Goal: Navigation & Orientation: Find specific page/section

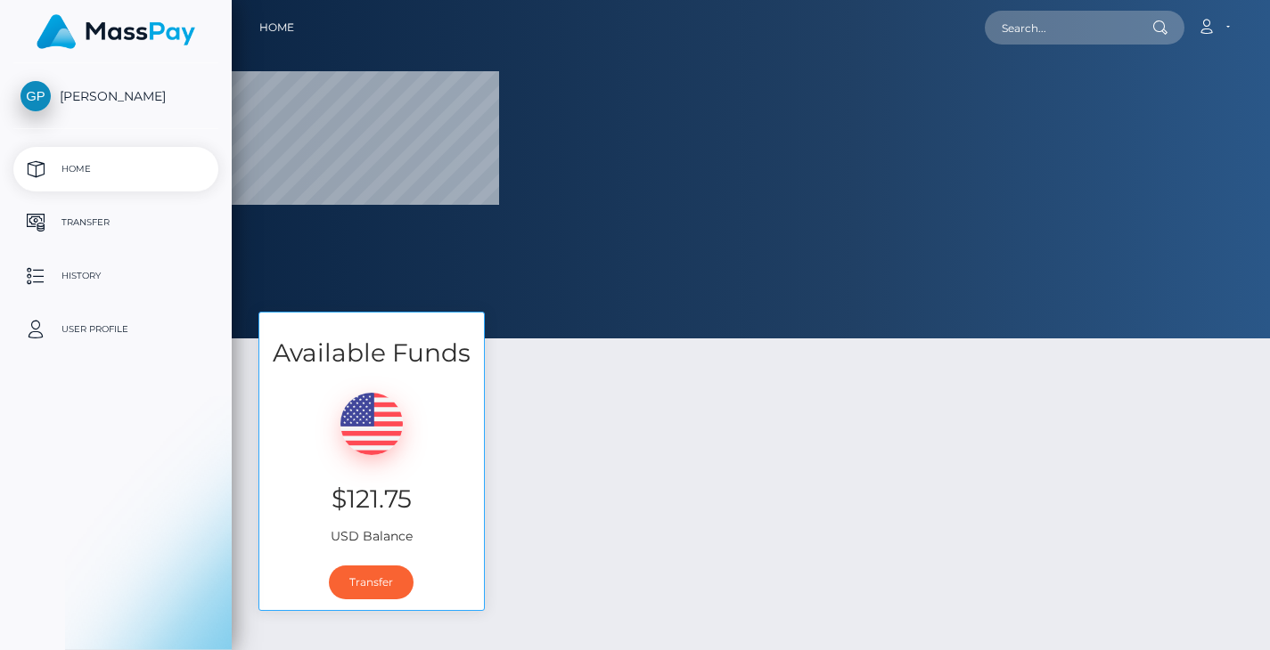
select select
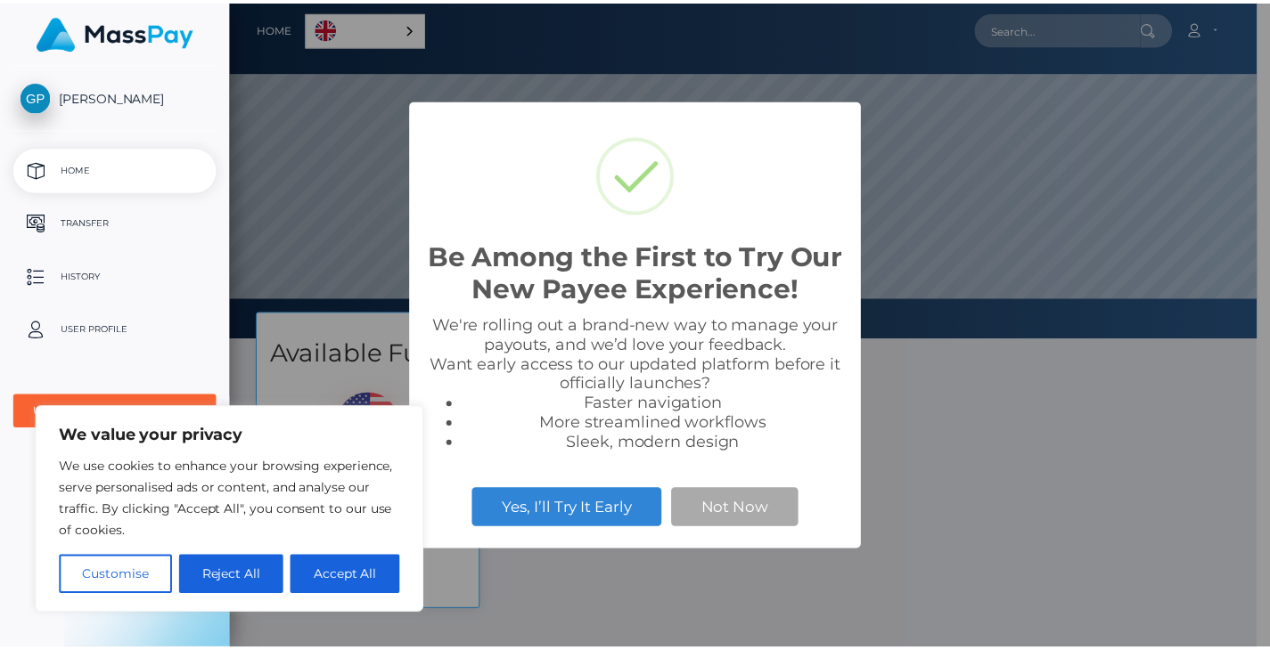
scroll to position [339, 1038]
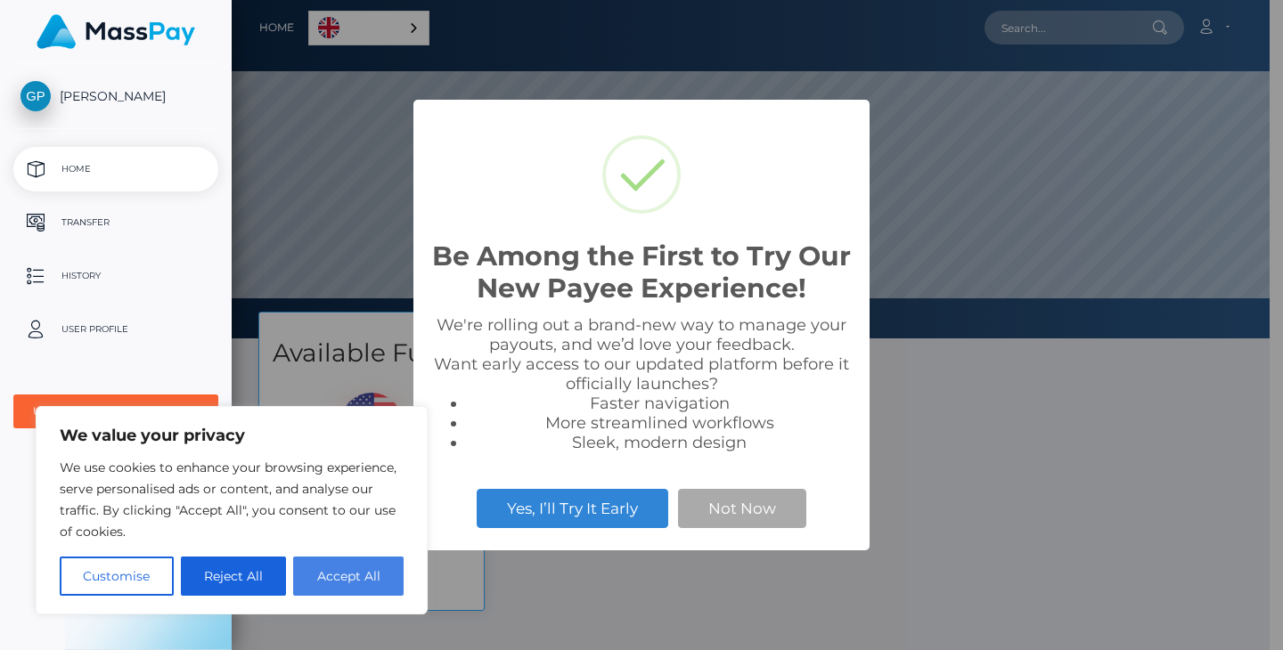
click at [337, 585] on button "Accept All" at bounding box center [348, 576] width 110 height 39
checkbox input "true"
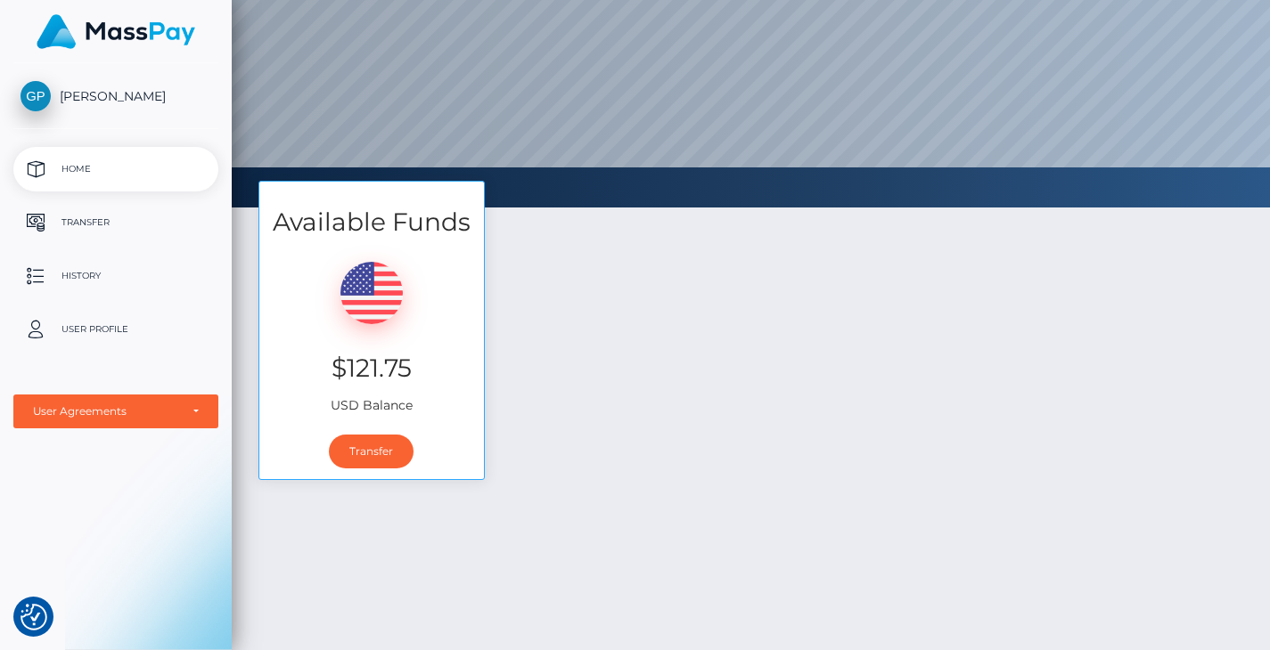
scroll to position [0, 0]
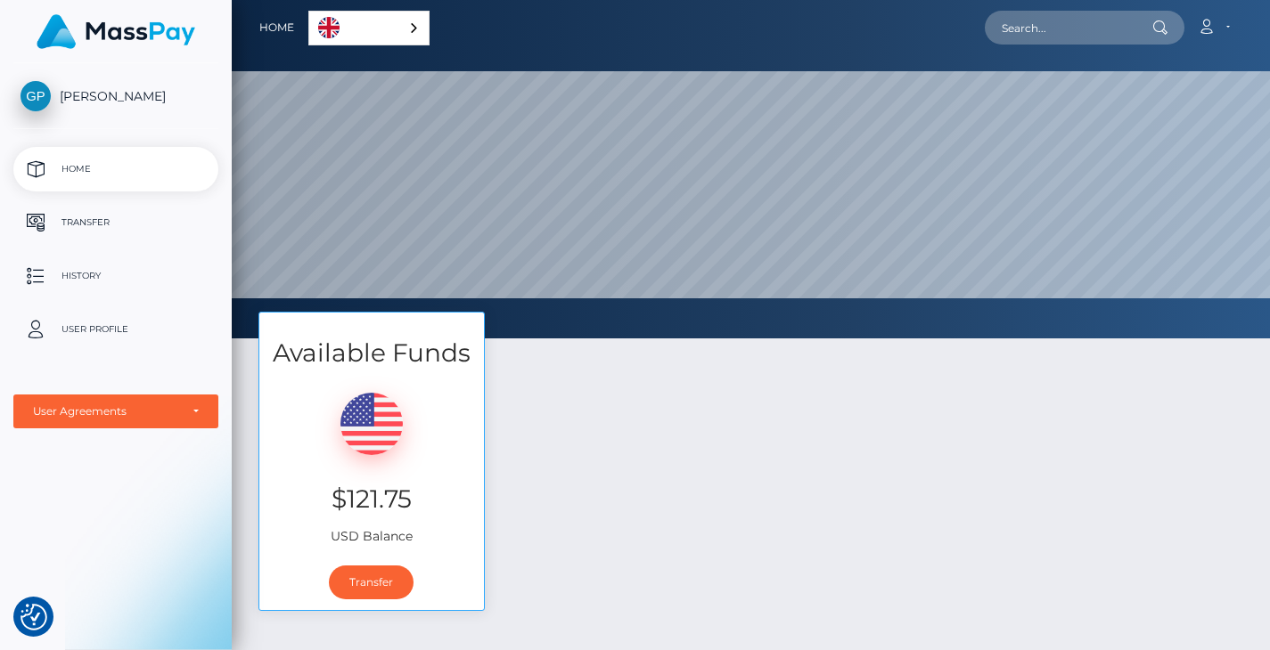
click at [130, 93] on span "[PERSON_NAME]" at bounding box center [115, 96] width 205 height 16
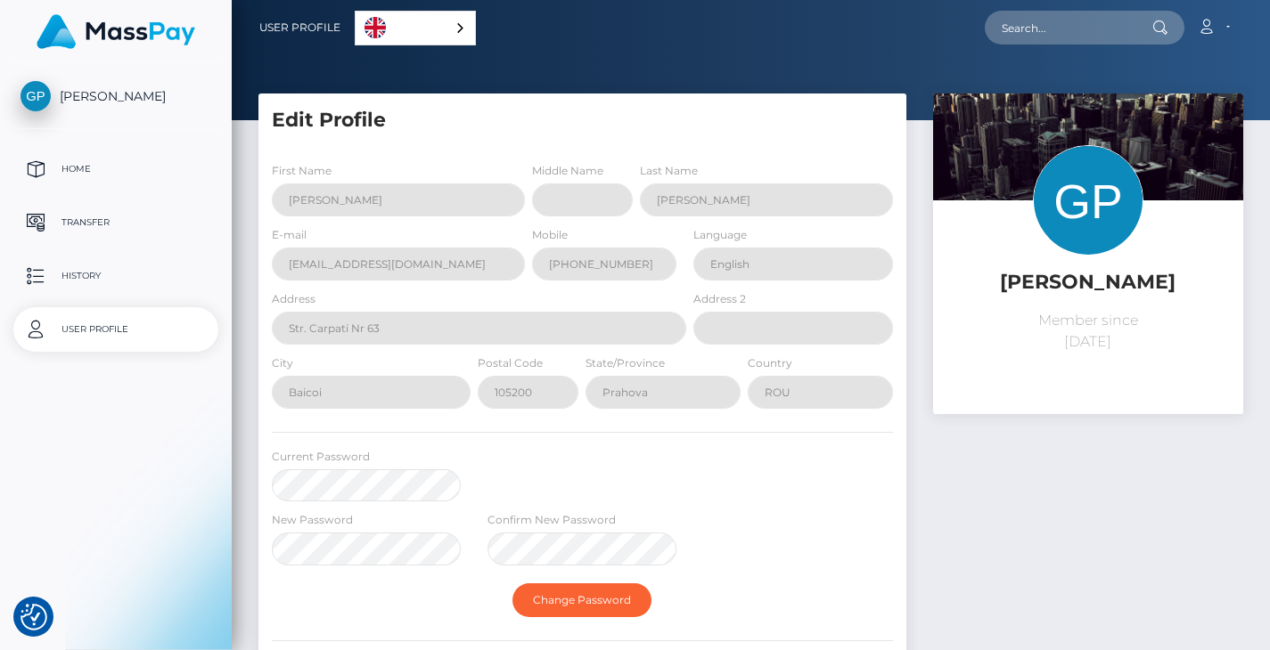
select select
click at [106, 167] on p "Home" at bounding box center [115, 169] width 191 height 27
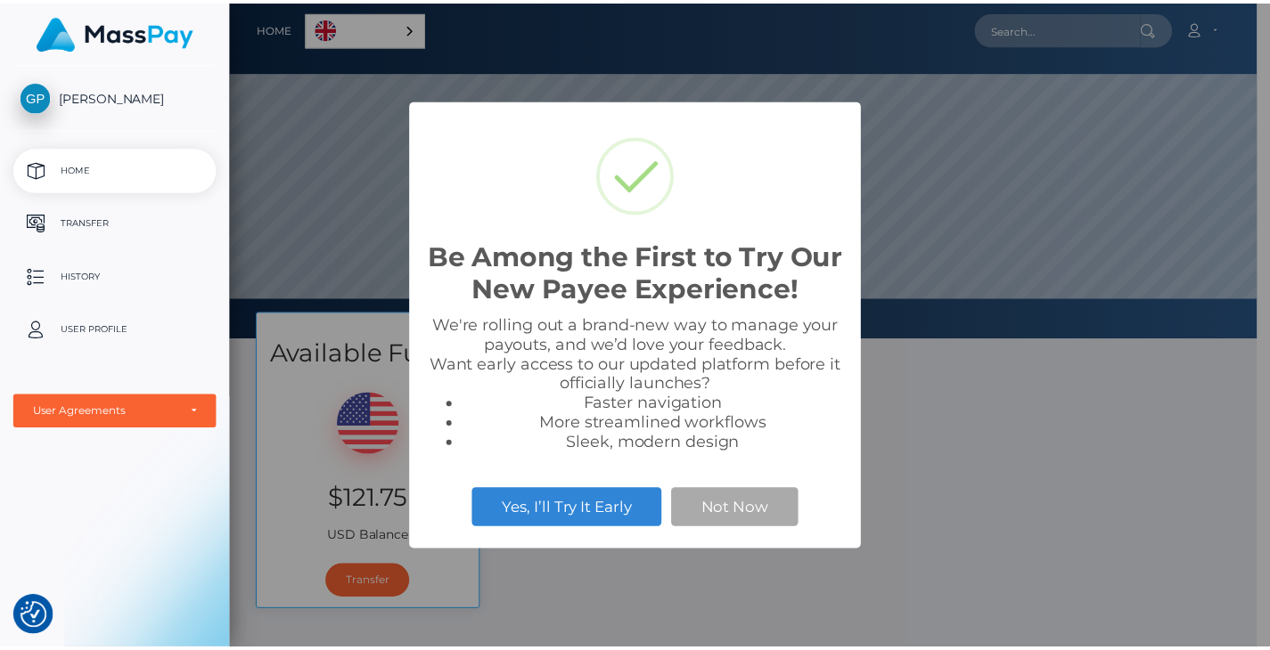
scroll to position [339, 1038]
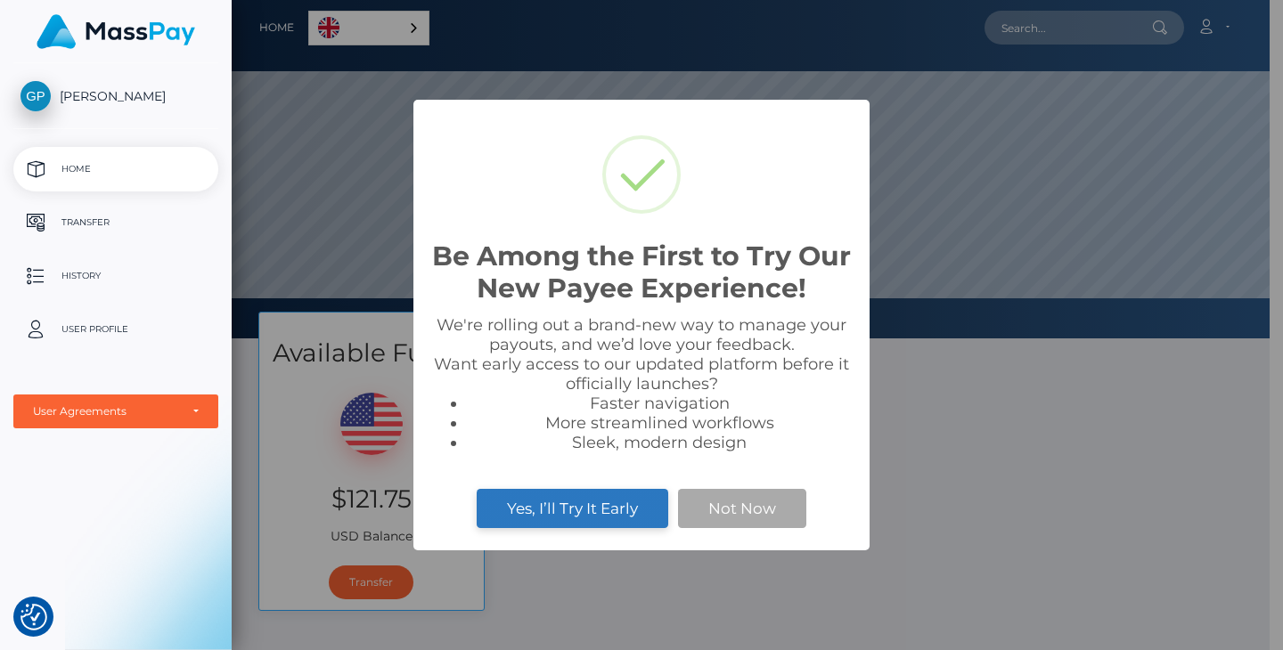
click at [597, 517] on button "Yes, I’ll Try It Early" at bounding box center [573, 508] width 192 height 39
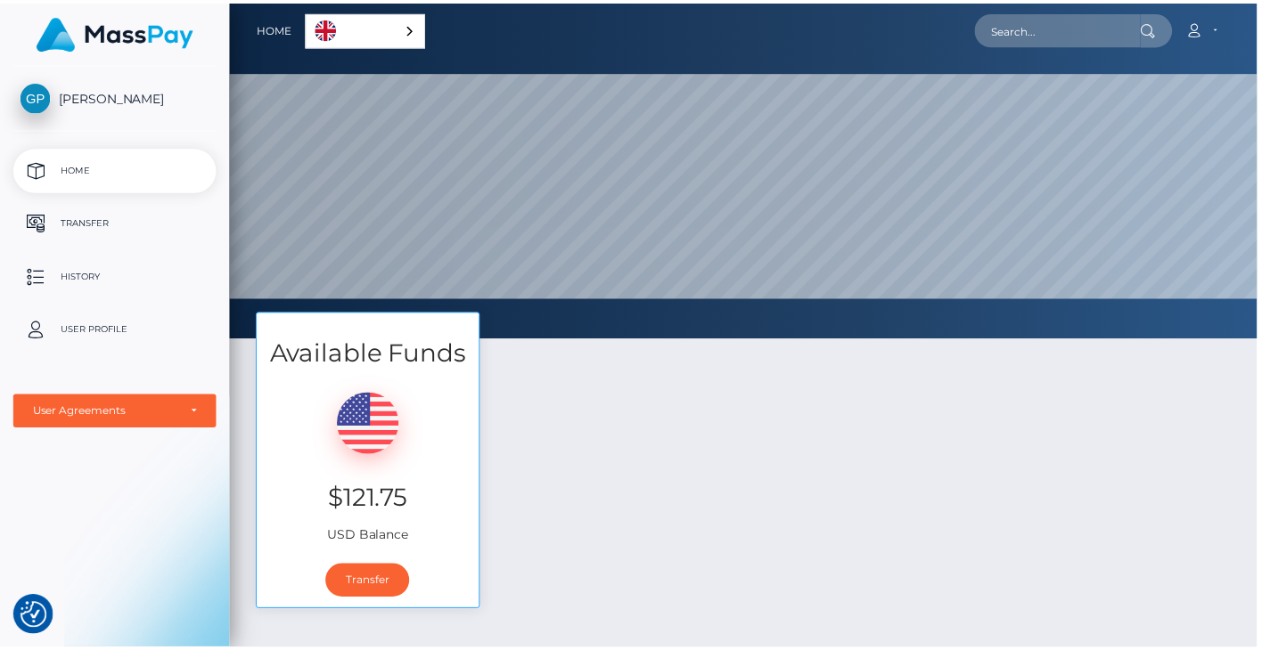
scroll to position [890733, 890033]
